Goal: Task Accomplishment & Management: Complete application form

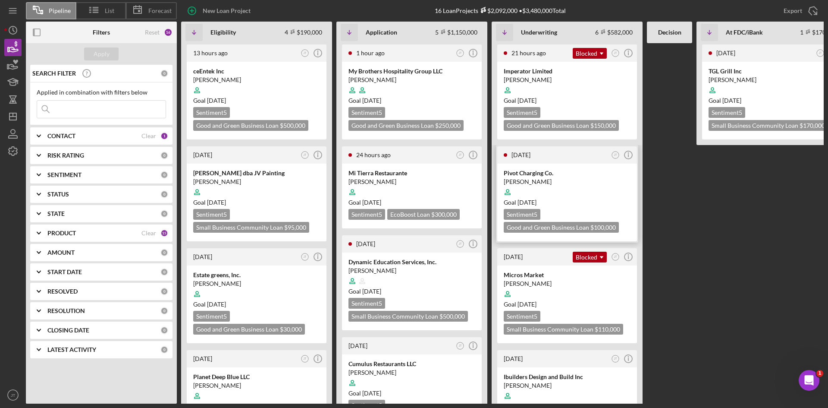
click at [698, 190] on FDC\/iBank "[DATE] JT Icon/Info TGL Grill Inc [PERSON_NAME] Goal [DATE] Sentiment 5 Small B…" at bounding box center [772, 223] width 151 height 360
click at [429, 177] on div "Mi Tierra Restaurante" at bounding box center [412, 173] width 127 height 9
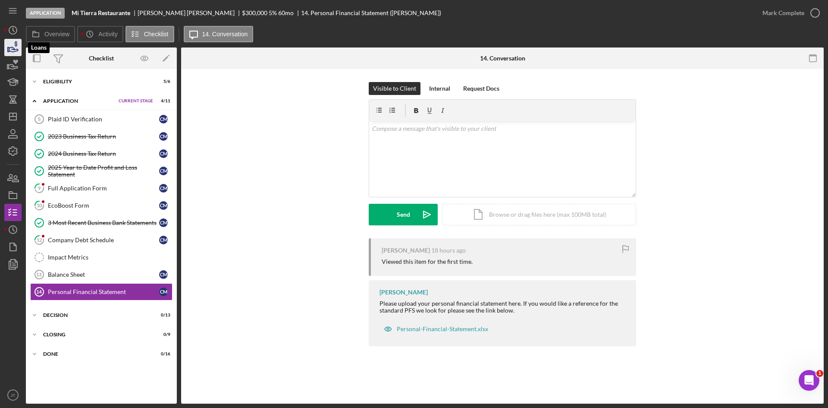
click at [14, 47] on icon "button" at bounding box center [13, 48] width 22 height 22
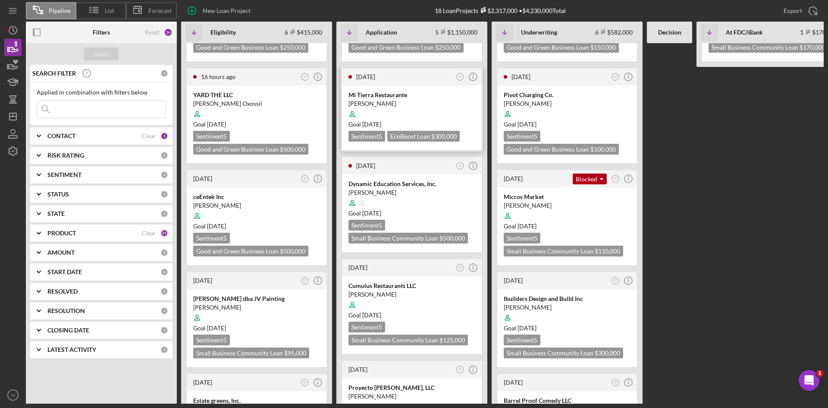
scroll to position [93, 0]
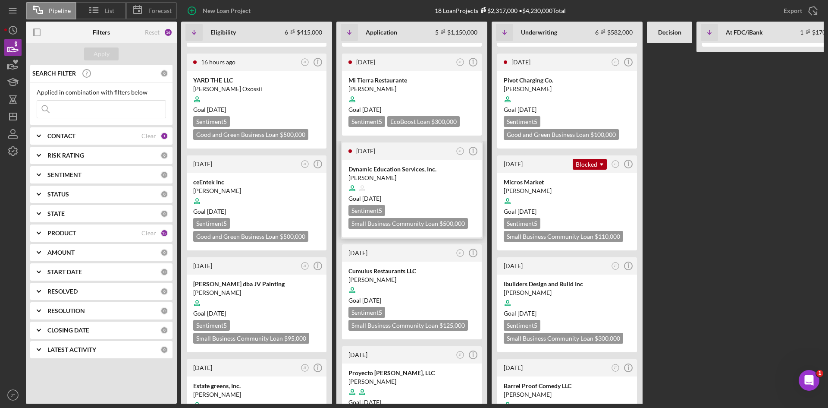
click at [423, 192] on div at bounding box center [412, 188] width 127 height 16
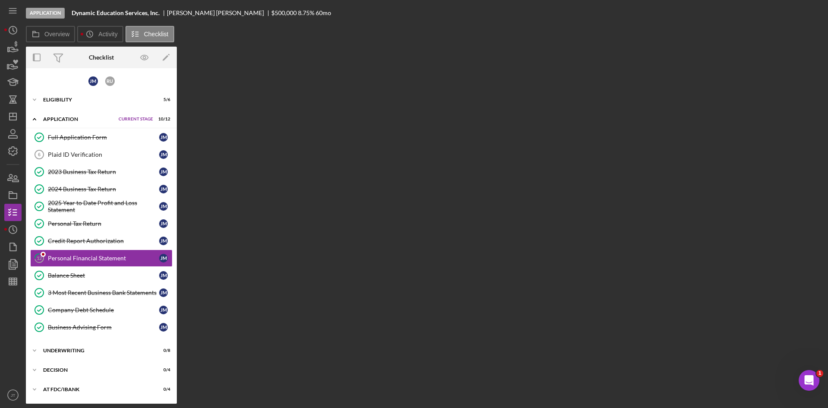
scroll to position [22, 0]
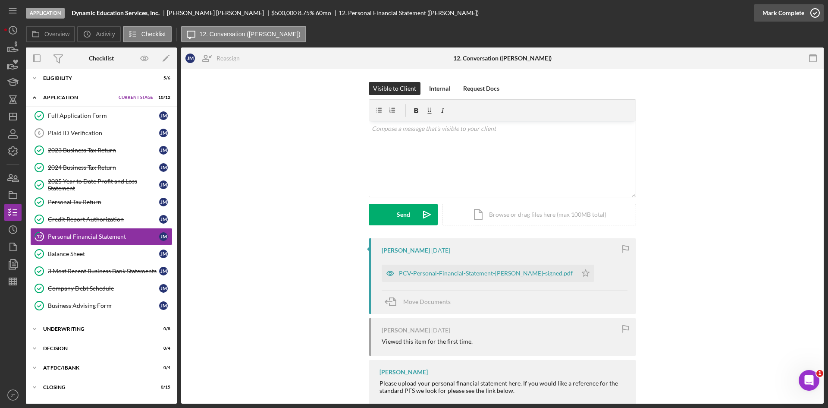
click at [789, 16] on div "Mark Complete" at bounding box center [784, 12] width 42 height 17
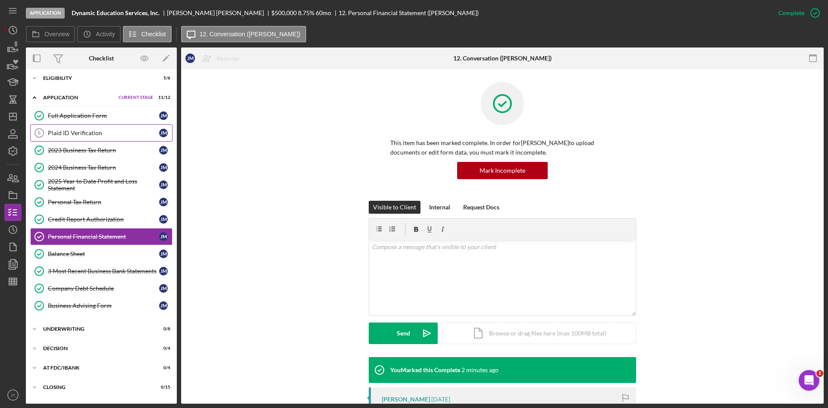
click at [85, 133] on div "Plaid ID Verification" at bounding box center [103, 132] width 111 height 7
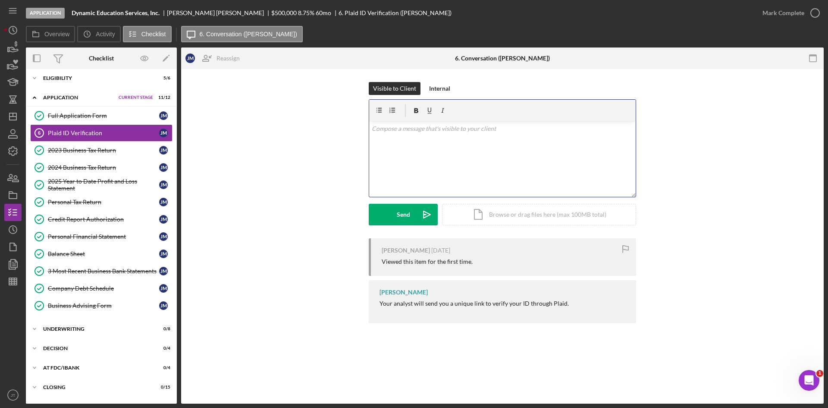
click at [424, 183] on div "v Color teal Color pink Remove color Add row above Add row below Add column bef…" at bounding box center [502, 159] width 267 height 76
click at [422, 219] on icon "Icon/icon-invite-send" at bounding box center [427, 215] width 22 height 22
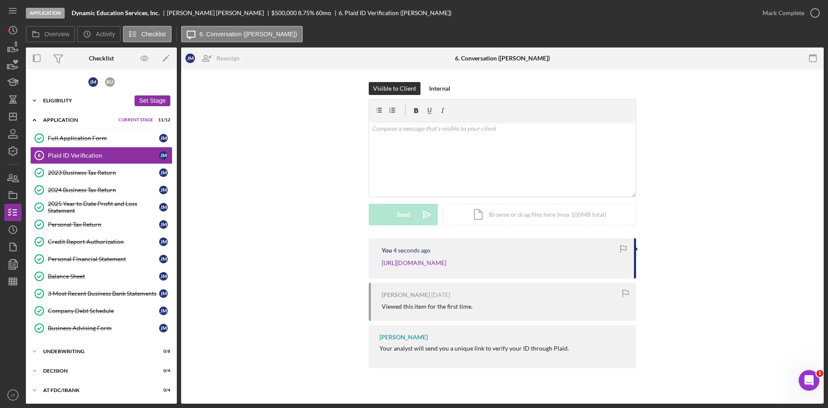
click at [77, 102] on div "Eligibility" at bounding box center [86, 100] width 87 height 5
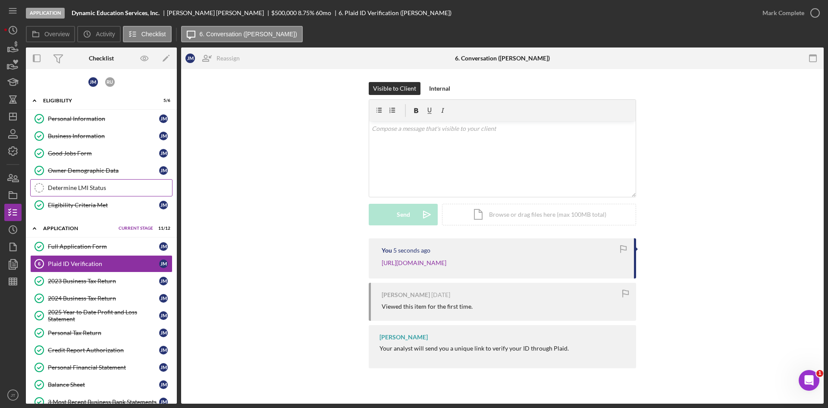
scroll to position [147, 0]
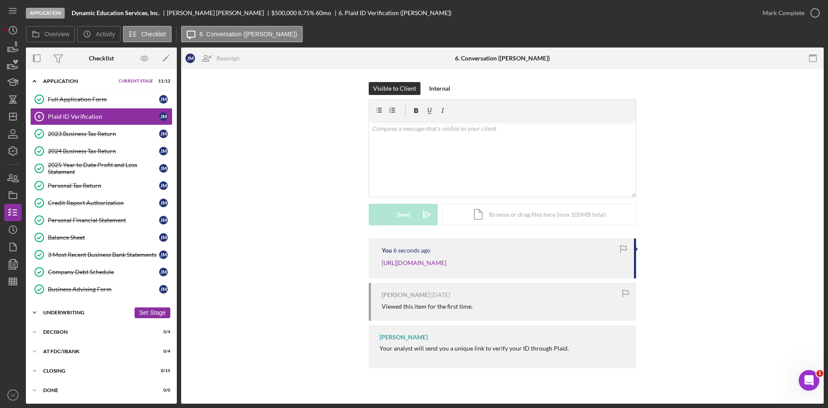
click at [70, 315] on div "Icon/Expander Underwriting 0 / 8 Set Stage" at bounding box center [101, 312] width 151 height 17
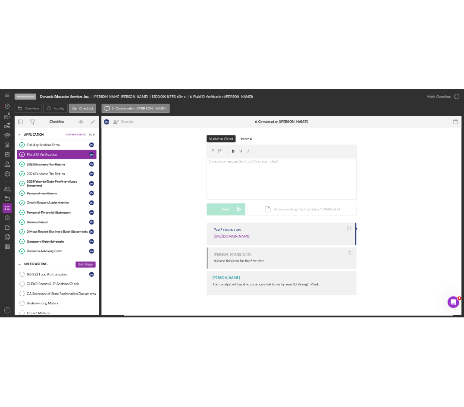
scroll to position [290, 0]
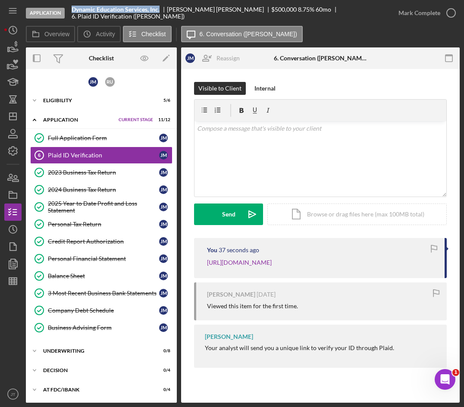
drag, startPoint x: 73, startPoint y: 13, endPoint x: 163, endPoint y: 15, distance: 89.8
click at [163, 13] on div "Dynamic Education Services, Inc." at bounding box center [119, 9] width 95 height 7
copy b "Dynamic Education Services, Inc."
click at [59, 142] on link "Full Application Form Full Application Form [PERSON_NAME]" at bounding box center [101, 137] width 142 height 17
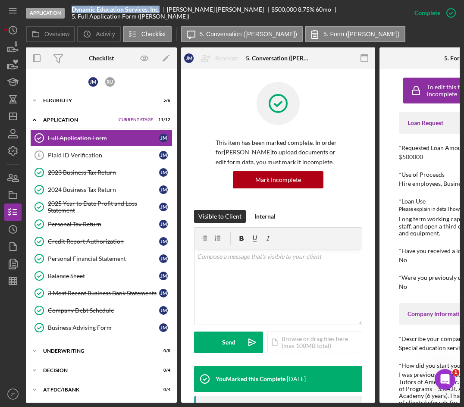
scroll to position [0, 114]
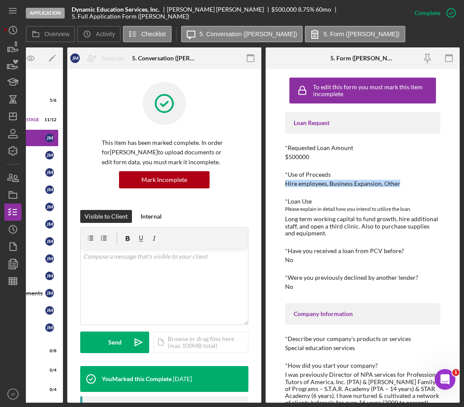
drag, startPoint x: 286, startPoint y: 186, endPoint x: 400, endPoint y: 186, distance: 113.0
click at [400, 186] on div "*Use of Proceeds Hire employees, Business Expansion, Other" at bounding box center [362, 179] width 155 height 16
copy div "Hire employees, Business Expansion, Other"
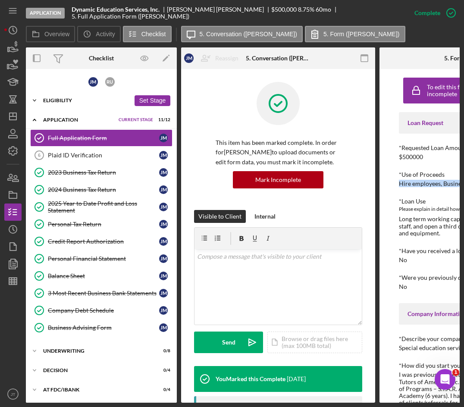
click at [60, 104] on div "Icon/Expander Eligibility 5 / 6 Set Stage" at bounding box center [101, 100] width 151 height 17
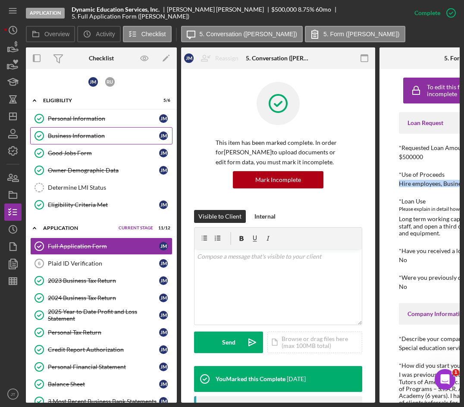
click at [79, 133] on div "Business Information" at bounding box center [103, 135] width 111 height 7
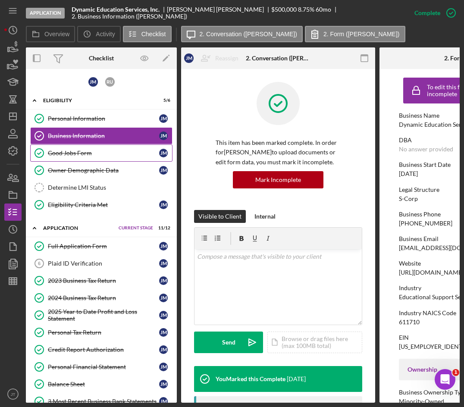
click at [80, 154] on div "Good Jobs Form" at bounding box center [103, 153] width 111 height 7
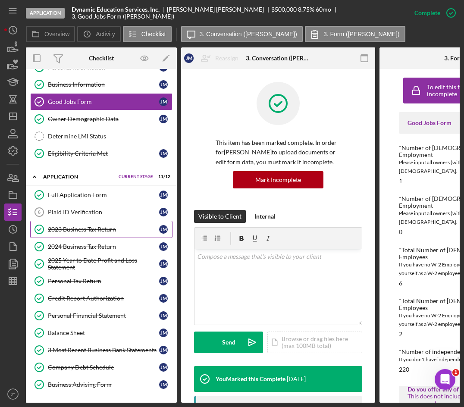
scroll to position [53, 0]
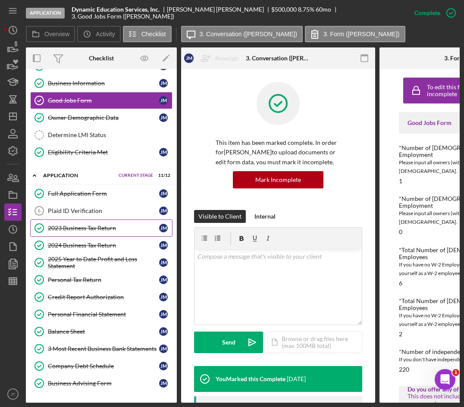
click at [86, 225] on div "2023 Business Tax Return" at bounding box center [103, 228] width 111 height 7
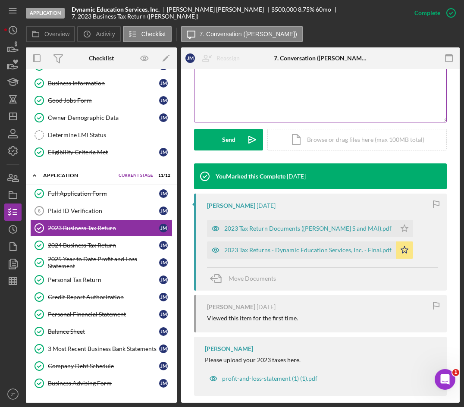
scroll to position [194, 0]
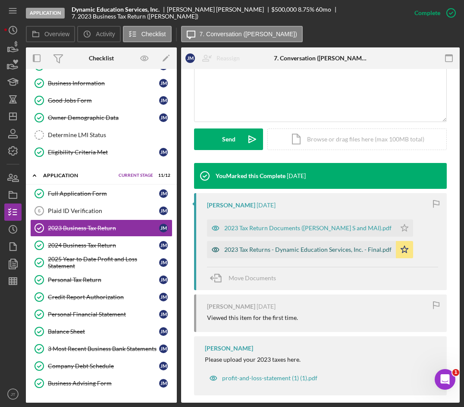
click at [284, 252] on div "2023 Tax Returns - Dynamic Education Services, Inc. - Final.pdf" at bounding box center [307, 249] width 167 height 7
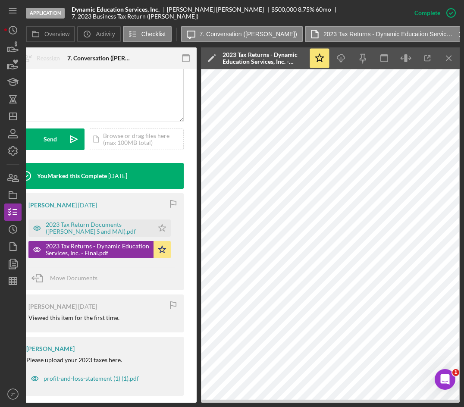
scroll to position [0, 0]
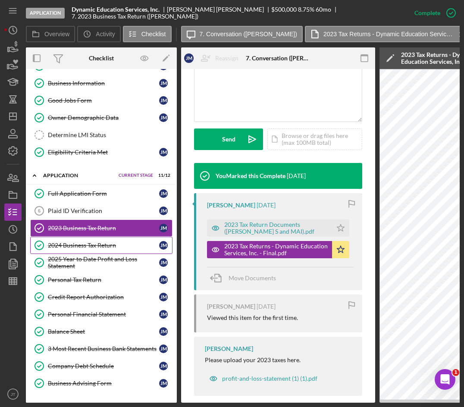
click at [85, 242] on div "2024 Business Tax Return" at bounding box center [103, 245] width 111 height 7
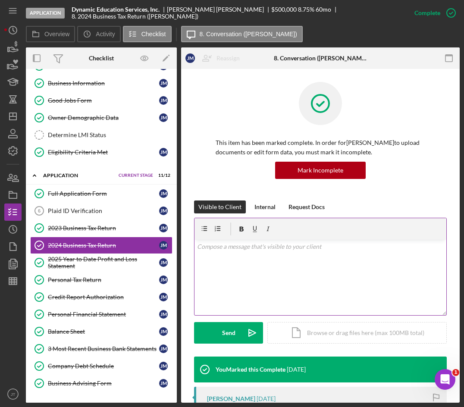
scroll to position [166, 0]
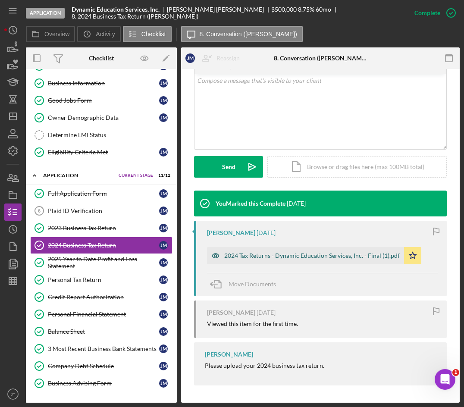
click at [289, 260] on div "2024 Tax Returns - Dynamic Education Services, Inc. - Final (1).pdf" at bounding box center [305, 255] width 197 height 17
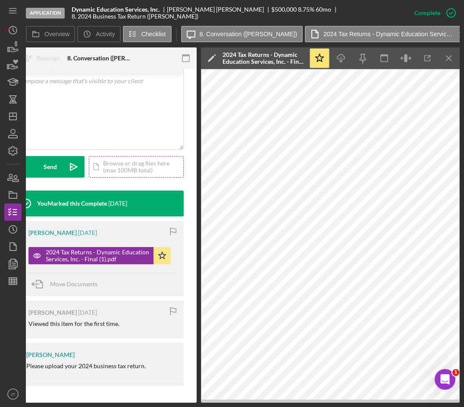
scroll to position [0, 0]
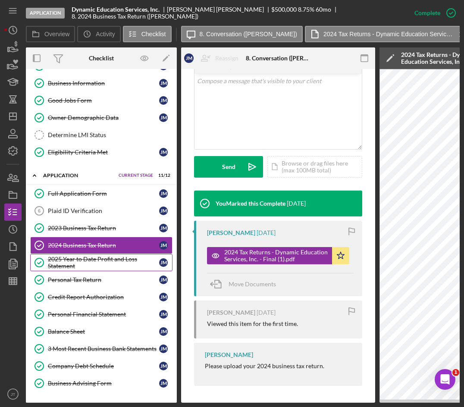
click at [98, 263] on div "2025 Year to Date Profit and Loss Statement" at bounding box center [103, 263] width 111 height 14
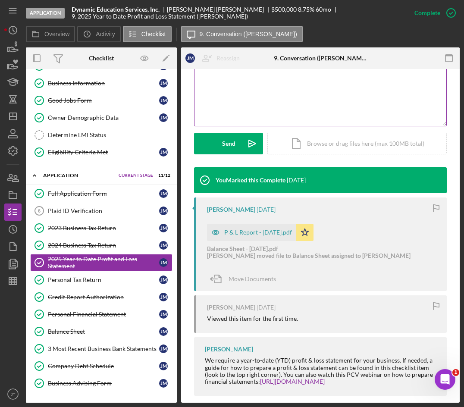
scroll to position [200, 0]
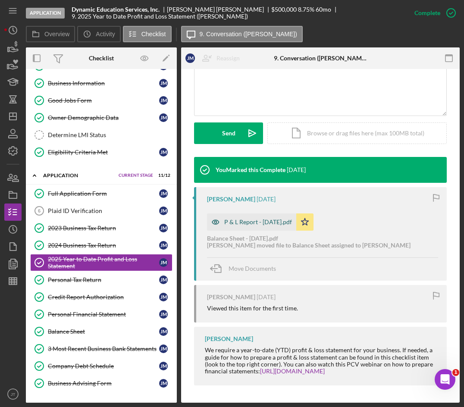
click at [263, 220] on div "P & L Report - [DATE].pdf" at bounding box center [258, 222] width 68 height 7
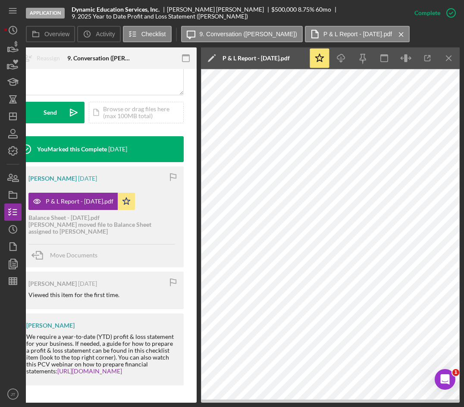
scroll to position [0, 0]
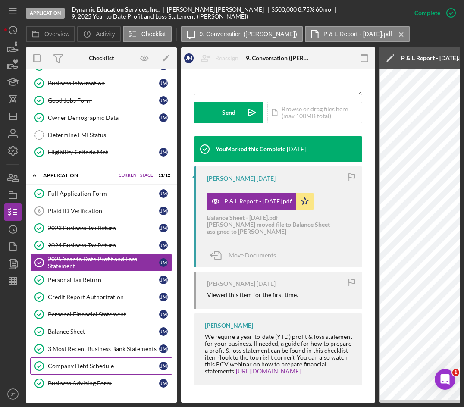
click at [81, 363] on div "Company Debt Schedule" at bounding box center [103, 366] width 111 height 7
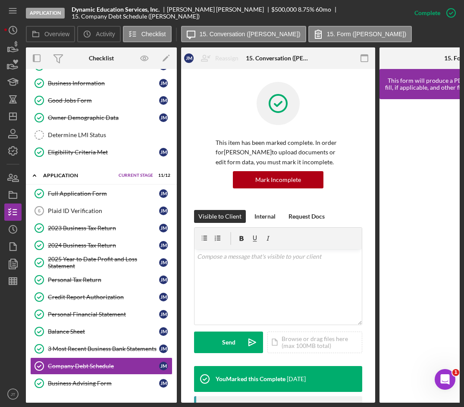
scroll to position [208, 0]
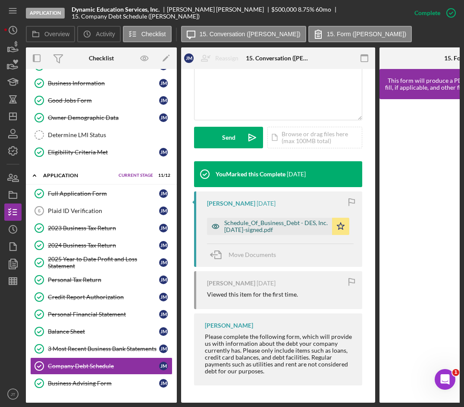
click at [262, 227] on div "Schedule_Of_Business_Debt - DES, Inc. [DATE]-signed.pdf" at bounding box center [276, 227] width 104 height 14
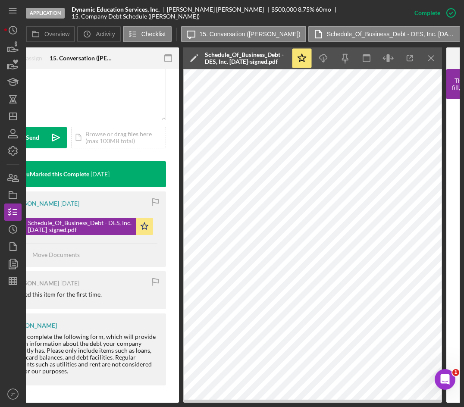
scroll to position [0, 0]
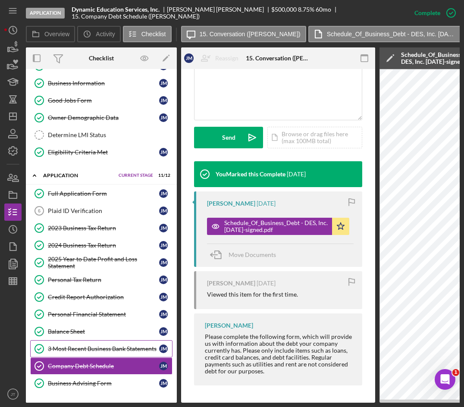
click at [99, 346] on div "3 Most Recent Business Bank Statements" at bounding box center [103, 349] width 111 height 7
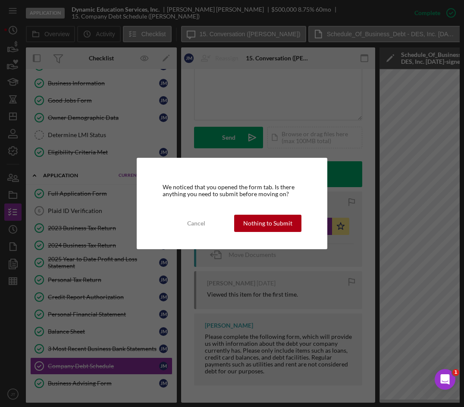
click at [286, 214] on div "We noticed that you opened the form tab. Is there anything you need to submit b…" at bounding box center [232, 203] width 191 height 91
click at [280, 218] on div "Nothing to Submit" at bounding box center [267, 223] width 49 height 17
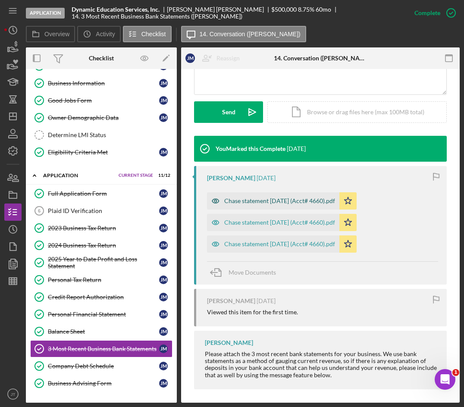
click at [270, 205] on div "Chase statement [DATE] (Acct# 4660).pdf" at bounding box center [273, 200] width 132 height 17
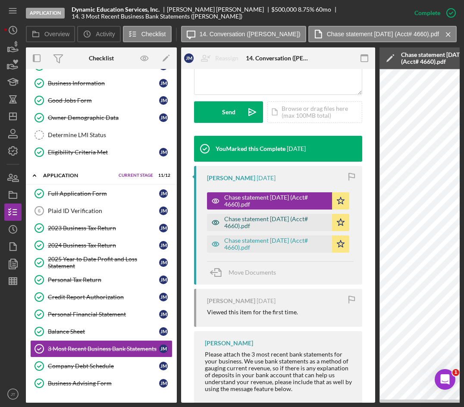
click at [258, 223] on div "Chase statement [DATE] (Acct# 4660).pdf" at bounding box center [276, 223] width 104 height 14
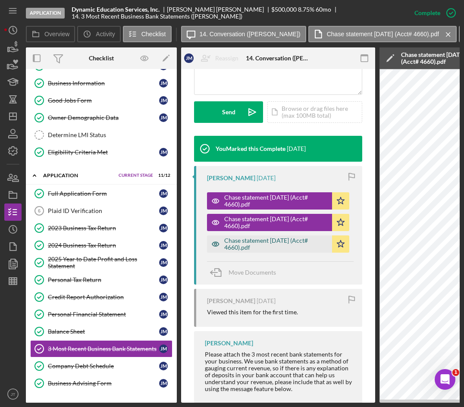
click at [258, 253] on div "Chase statement [DATE] (Acct# 4660).pdf" at bounding box center [269, 244] width 125 height 17
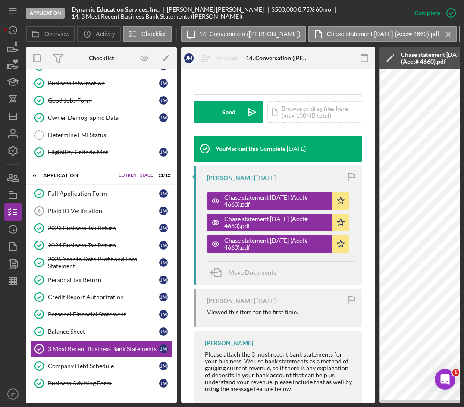
scroll to position [0, 0]
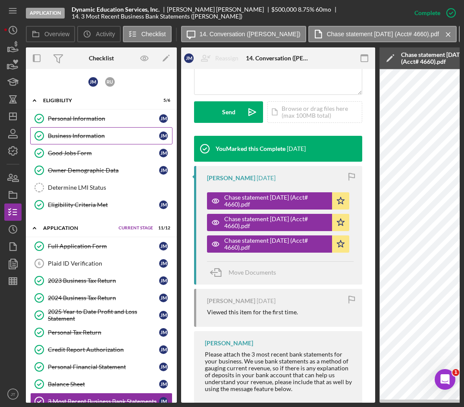
click at [82, 127] on link "Business Information Business Information [PERSON_NAME]" at bounding box center [101, 135] width 142 height 17
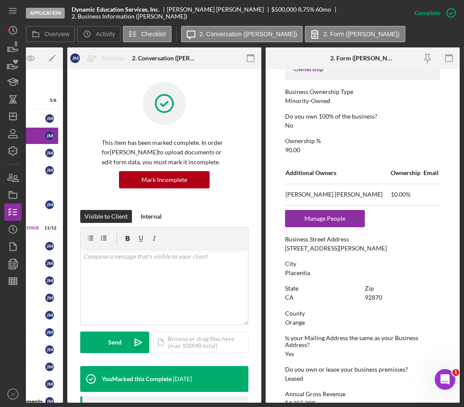
scroll to position [301, 0]
drag, startPoint x: 286, startPoint y: 249, endPoint x: 351, endPoint y: 251, distance: 65.2
click at [351, 251] on div "[STREET_ADDRESS][PERSON_NAME]" at bounding box center [336, 248] width 102 height 7
copy div "[STREET_ADDRESS][PERSON_NAME]"
